Goal: Use online tool/utility: Utilize a website feature to perform a specific function

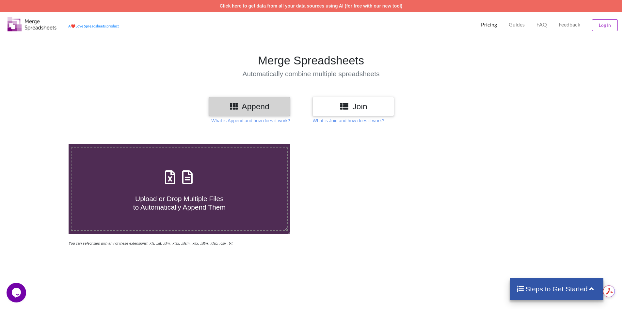
click at [175, 180] on icon at bounding box center [170, 174] width 16 height 14
click at [44, 144] on input "Upload or Drop Multiple Files to Automatically Append Them" at bounding box center [44, 144] width 0 height 0
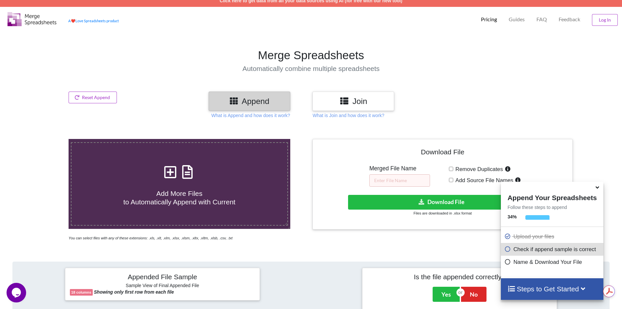
click at [598, 189] on icon at bounding box center [597, 186] width 7 height 6
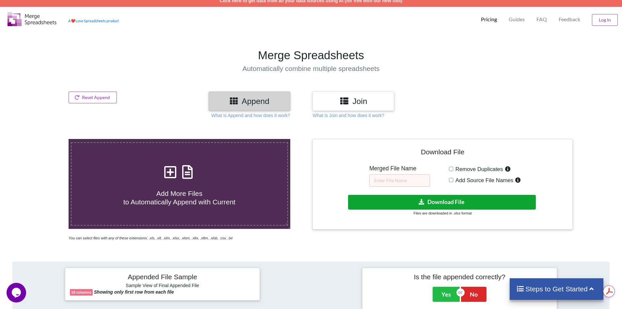
click at [441, 202] on button "Download File" at bounding box center [442, 202] width 188 height 15
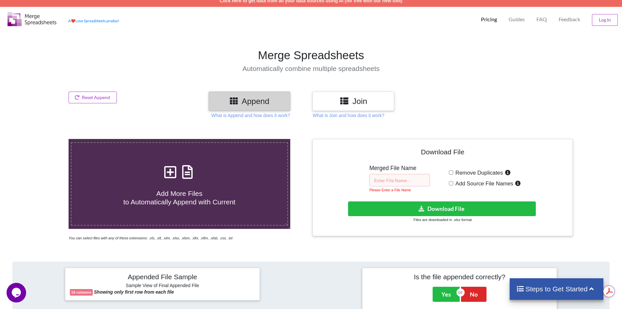
click at [401, 180] on input "text" at bounding box center [399, 180] width 61 height 12
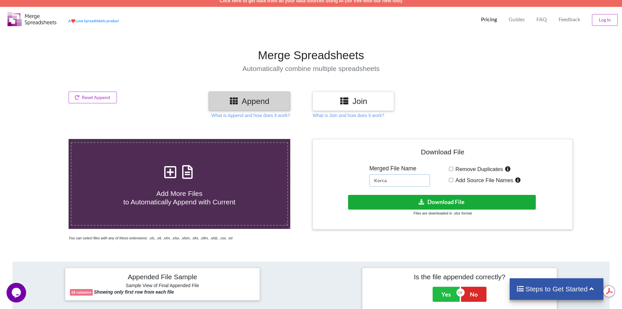
type input "Korca"
click at [439, 204] on button "Download File" at bounding box center [442, 202] width 188 height 15
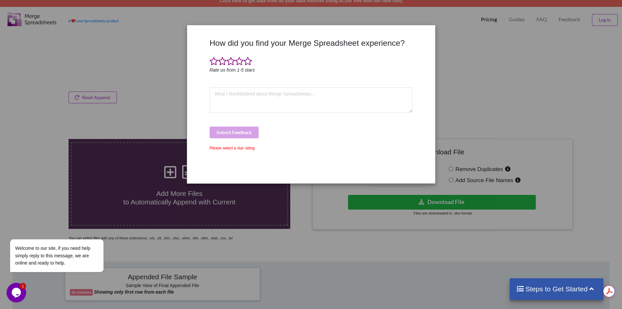
click at [536, 60] on div "How did you find your Merge Spreadsheet experience? Rate us from 1-5 stars Subm…" at bounding box center [311, 154] width 622 height 309
click at [241, 147] on div "Please select a star rating" at bounding box center [311, 148] width 203 height 6
click at [249, 60] on span at bounding box center [248, 61] width 8 height 9
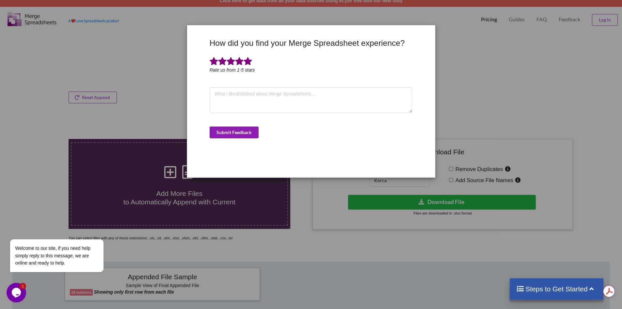
click at [249, 132] on button "Submit Feedback" at bounding box center [234, 132] width 49 height 12
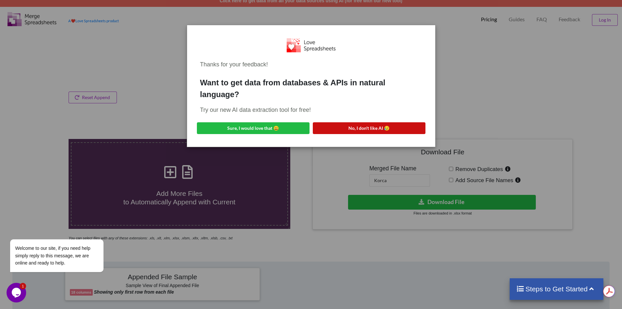
click at [359, 127] on button "No, I don't like AI 😥" at bounding box center [369, 128] width 113 height 12
